Goal: Find specific page/section: Find specific page/section

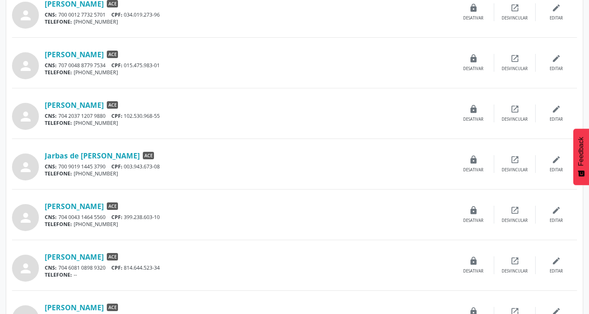
scroll to position [456, 0]
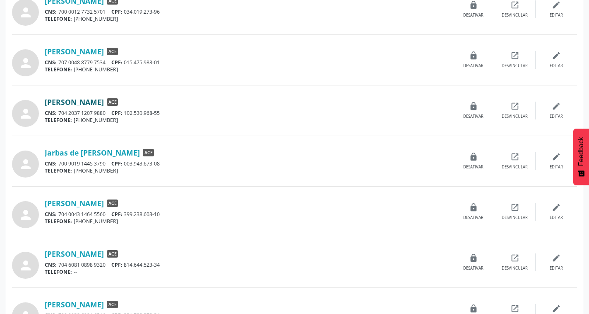
click at [104, 104] on link "[PERSON_NAME]" at bounding box center [74, 101] width 59 height 9
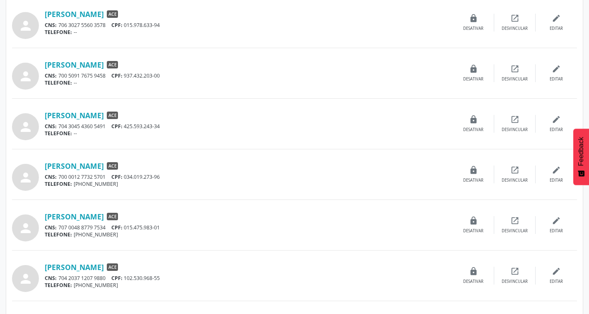
scroll to position [262, 0]
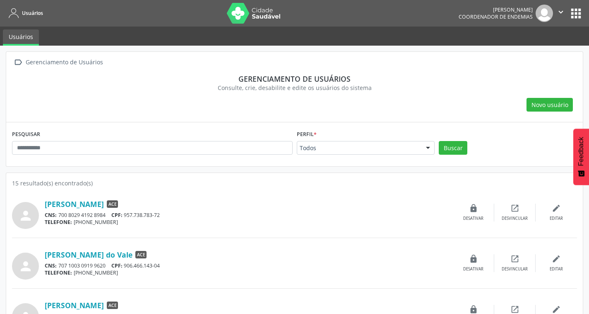
click at [391, 112] on div " Gerenciamento de Usuários Gerenciamento de usuários Consulte, crie, desabilit…" at bounding box center [294, 87] width 577 height 70
click at [572, 14] on button "apps" at bounding box center [576, 13] width 14 height 14
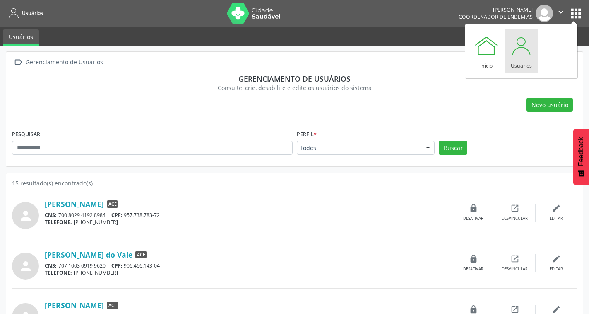
click at [268, 12] on img at bounding box center [254, 13] width 54 height 21
